Goal: Information Seeking & Learning: Learn about a topic

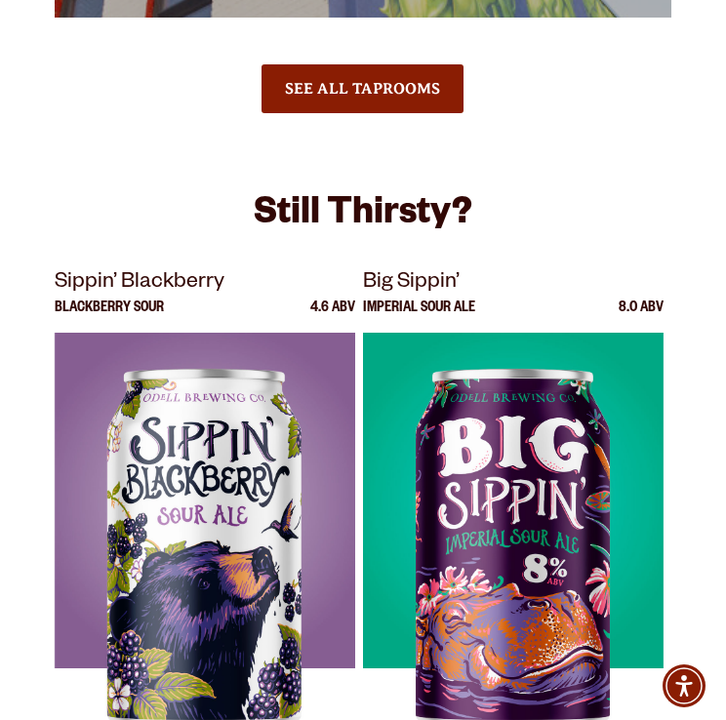
scroll to position [3414, 0]
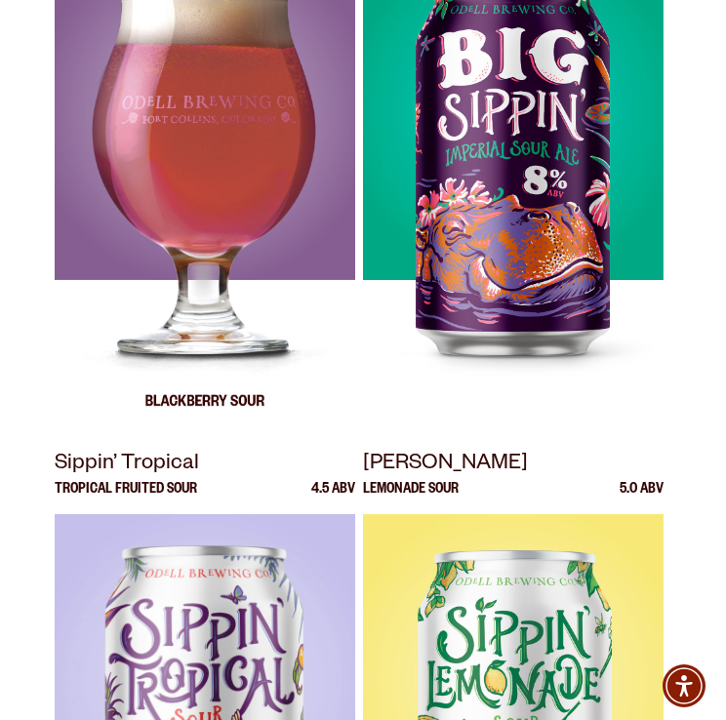
click at [202, 211] on img at bounding box center [205, 188] width 300 height 488
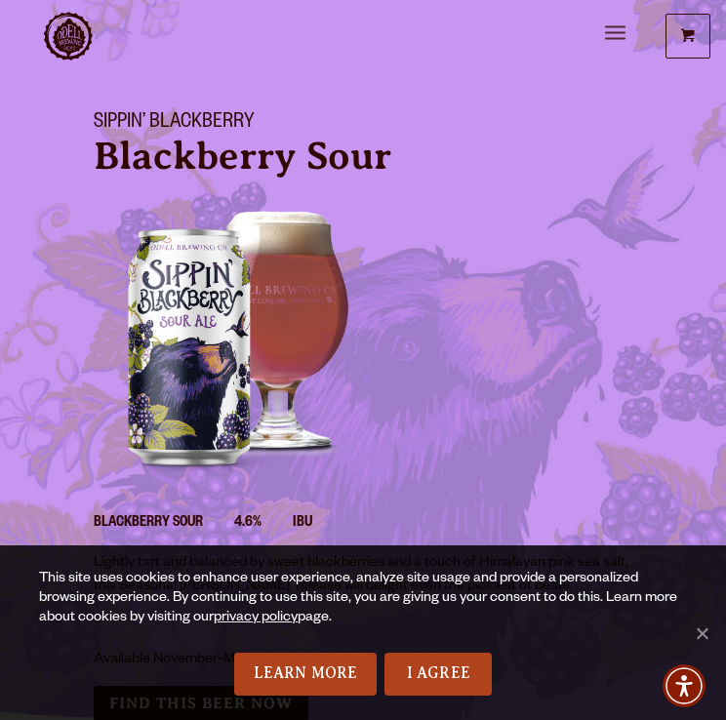
click at [617, 32] on span "Menu" at bounding box center [615, 33] width 20 height 2
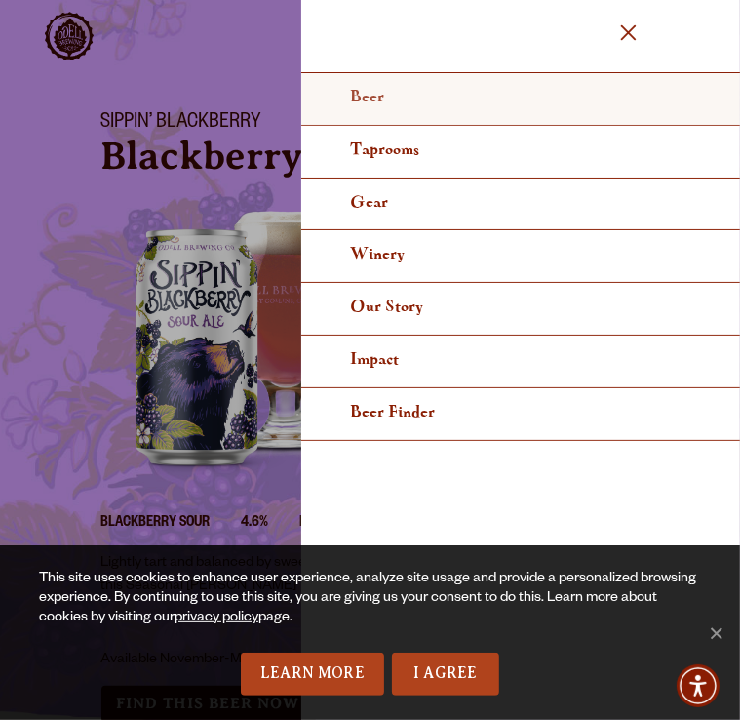
click at [384, 97] on link "Beer" at bounding box center [520, 99] width 439 height 53
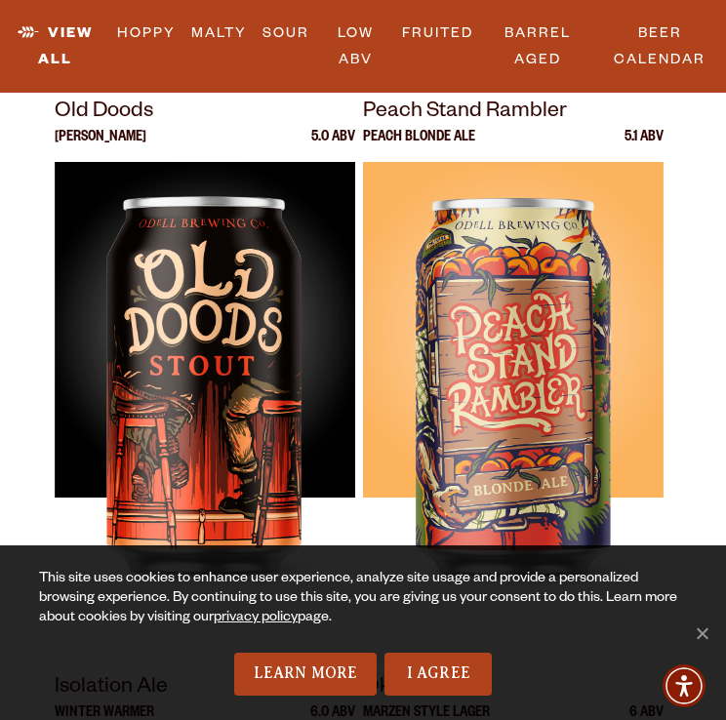
scroll to position [4292, 0]
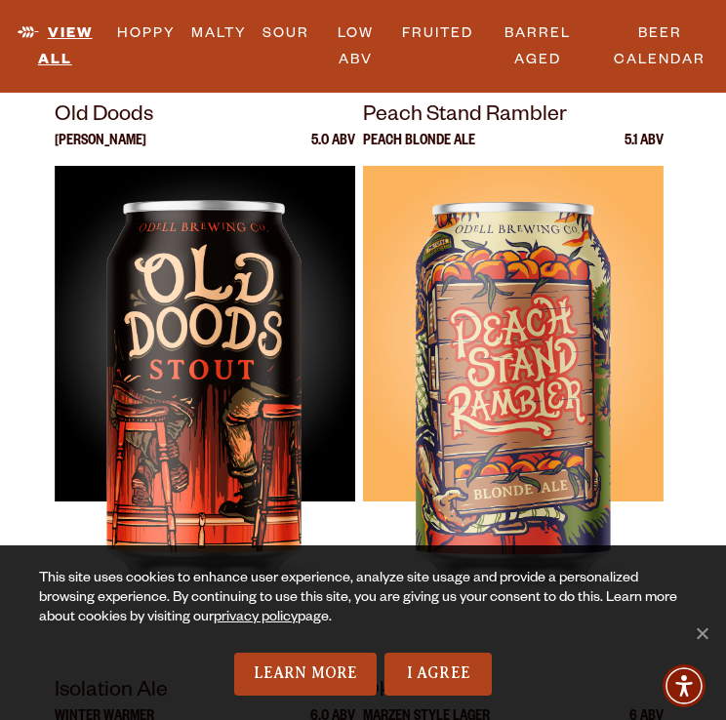
click at [45, 39] on link "View All" at bounding box center [54, 46] width 109 height 71
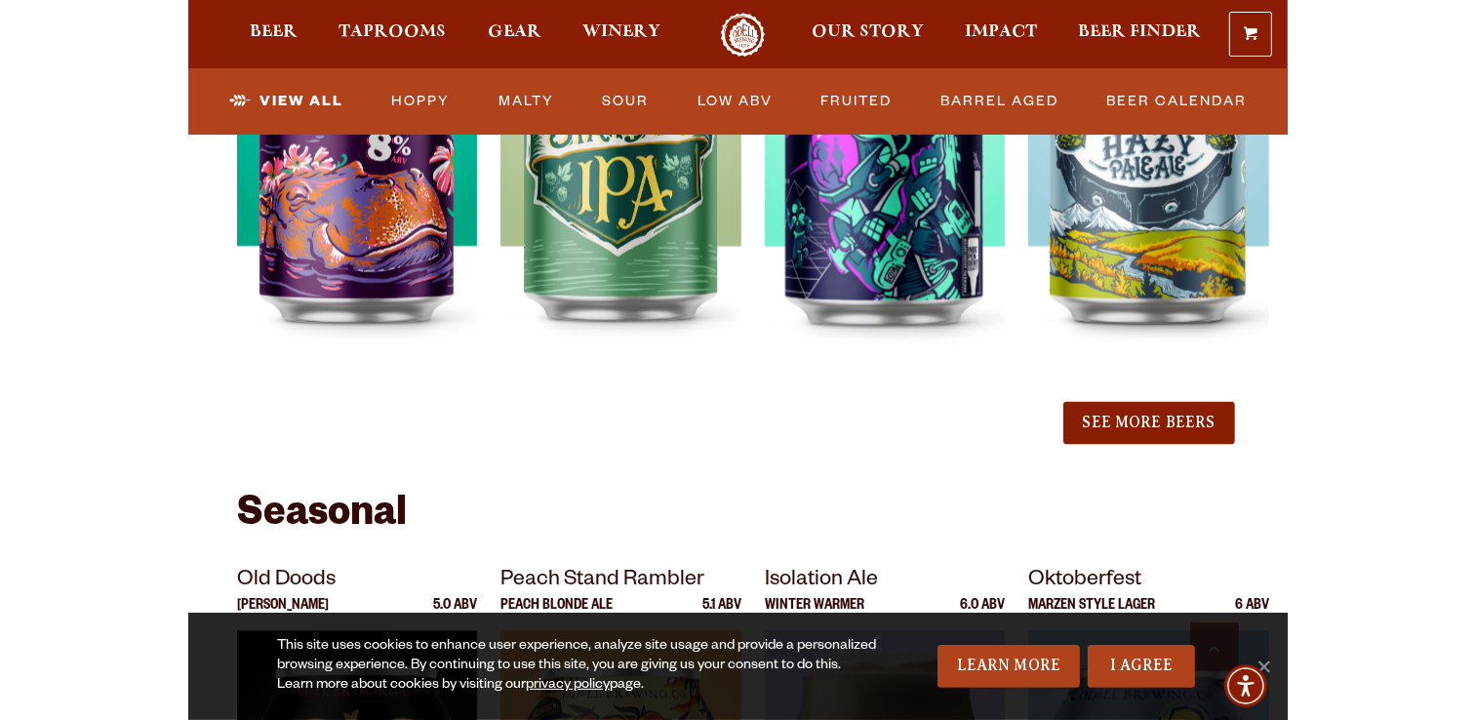
scroll to position [2213, 0]
